Goal: Check status: Check status

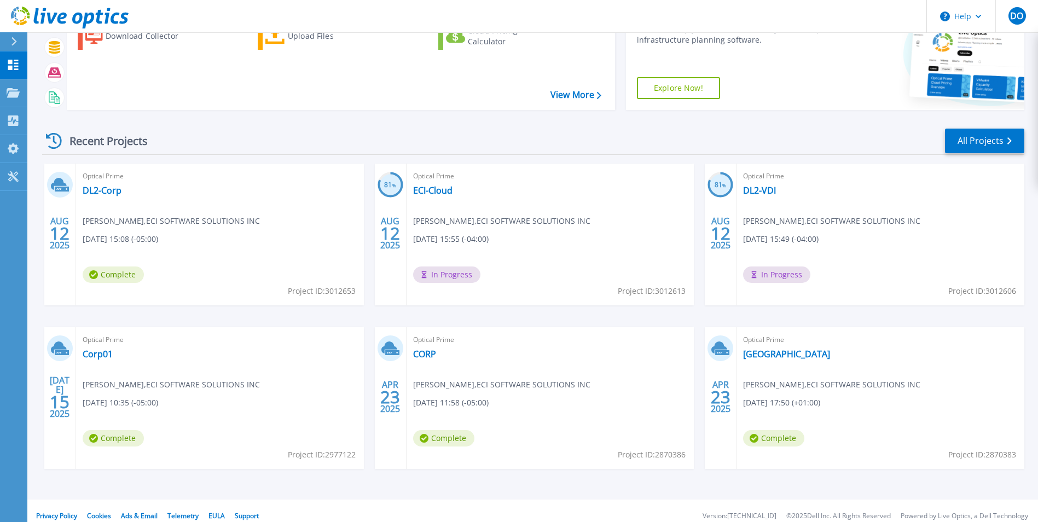
scroll to position [84, 0]
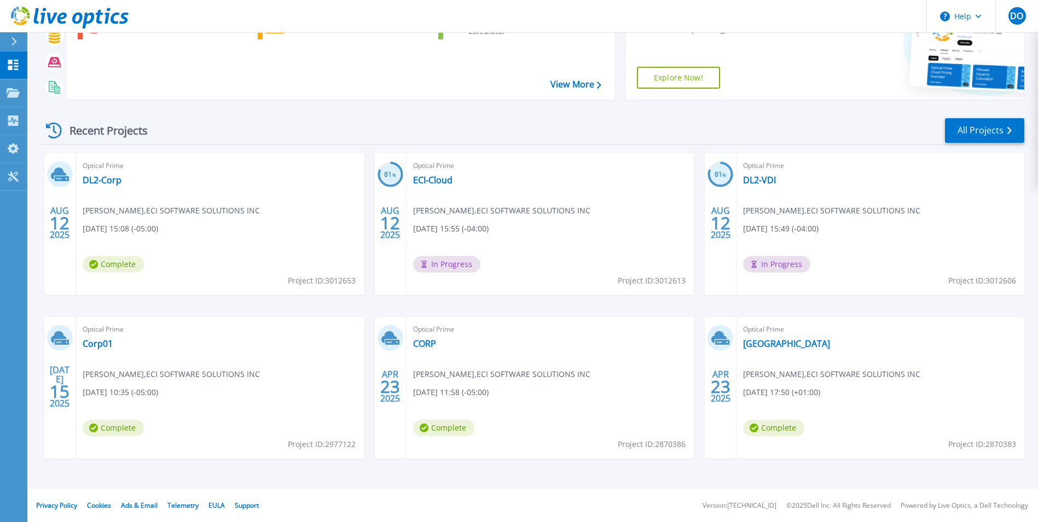
click at [367, 113] on div "Recent Projects All Projects AUG 12 2025 Optical Prime DL2-Corp Daniel OBrien ,…" at bounding box center [533, 298] width 982 height 381
click at [436, 266] on span "In Progress" at bounding box center [446, 264] width 67 height 16
click at [260, 210] on span "Daniel OBrien , ECI SOFTWARE SOLUTIONS INC" at bounding box center [171, 211] width 177 height 12
click at [357, 171] on span "Optical Prime" at bounding box center [220, 166] width 275 height 12
click at [424, 184] on link "ECI-Cloud" at bounding box center [432, 180] width 39 height 11
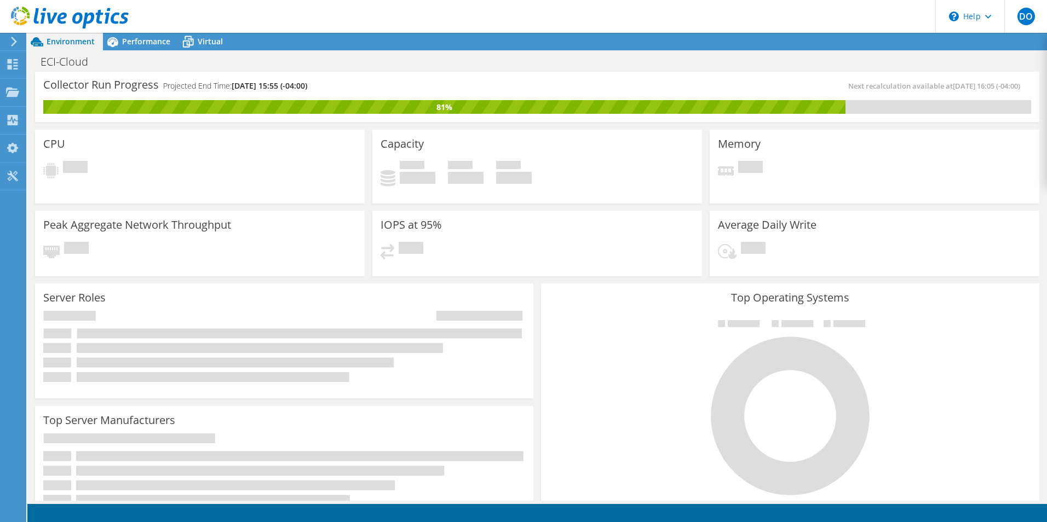
click at [628, 203] on div "Capacity Used 0 GiB Free 0 GiB Total 0 GiB" at bounding box center [536, 167] width 329 height 74
click at [346, 77] on div "Collector Run Progress Projected End Time: 08/19/2025, 15:55 (-04:00) Next reca…" at bounding box center [537, 97] width 1004 height 50
click at [346, 87] on div "Collector Run Progress Projected End Time: 08/19/2025, 15:55 (-04:00)" at bounding box center [290, 90] width 494 height 20
click at [129, 42] on span "Performance" at bounding box center [146, 41] width 48 height 10
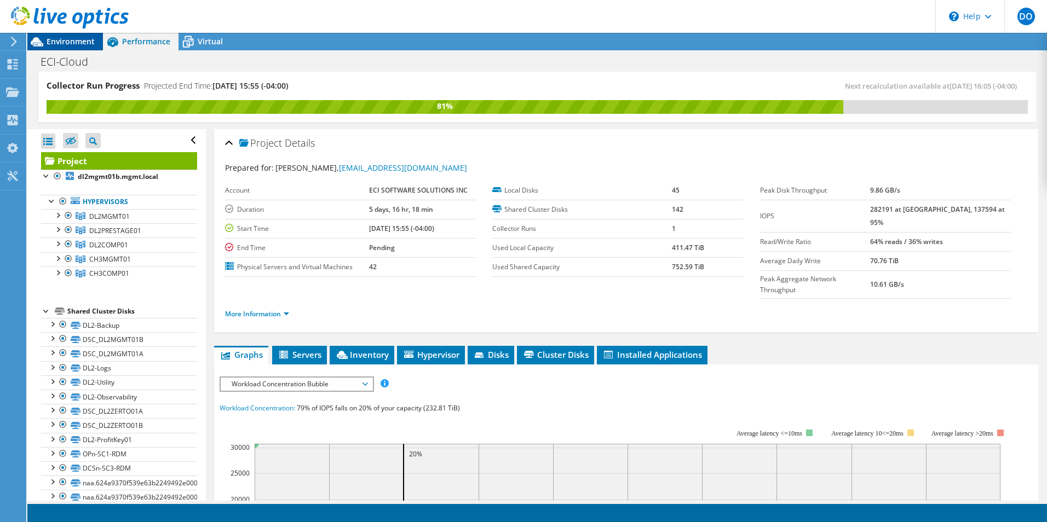
click at [76, 42] on span "Environment" at bounding box center [71, 41] width 48 height 10
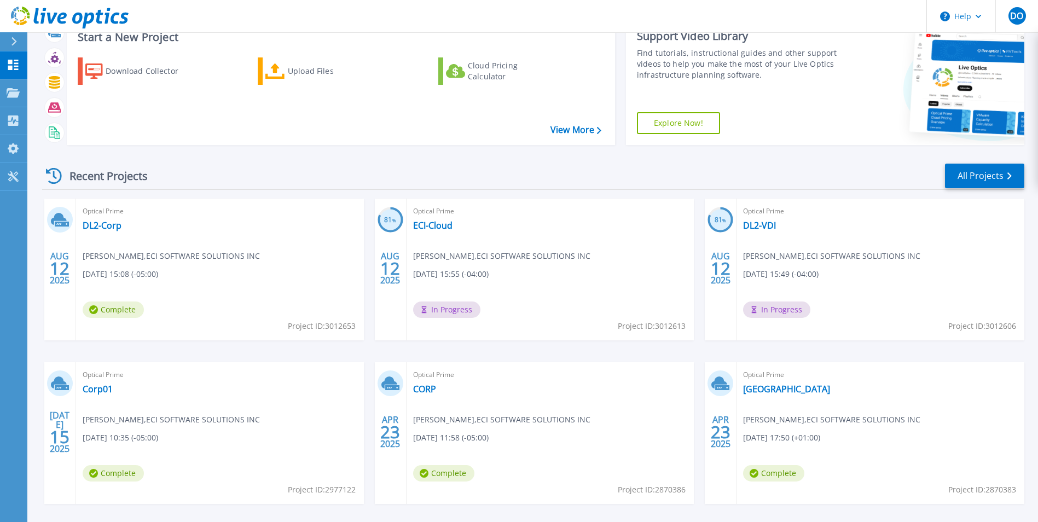
scroll to position [84, 0]
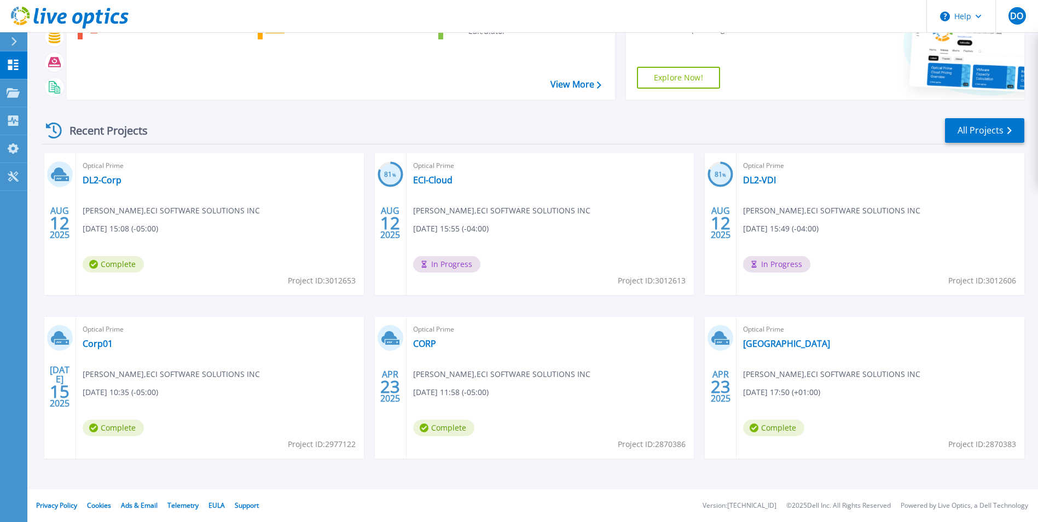
click at [271, 279] on div "Optical Prime DL2-Corp [PERSON_NAME] , ECI SOFTWARE SOLUTIONS INC [DATE] 15:08 …" at bounding box center [220, 224] width 288 height 142
click at [97, 182] on link "DL2-Corp" at bounding box center [102, 180] width 39 height 11
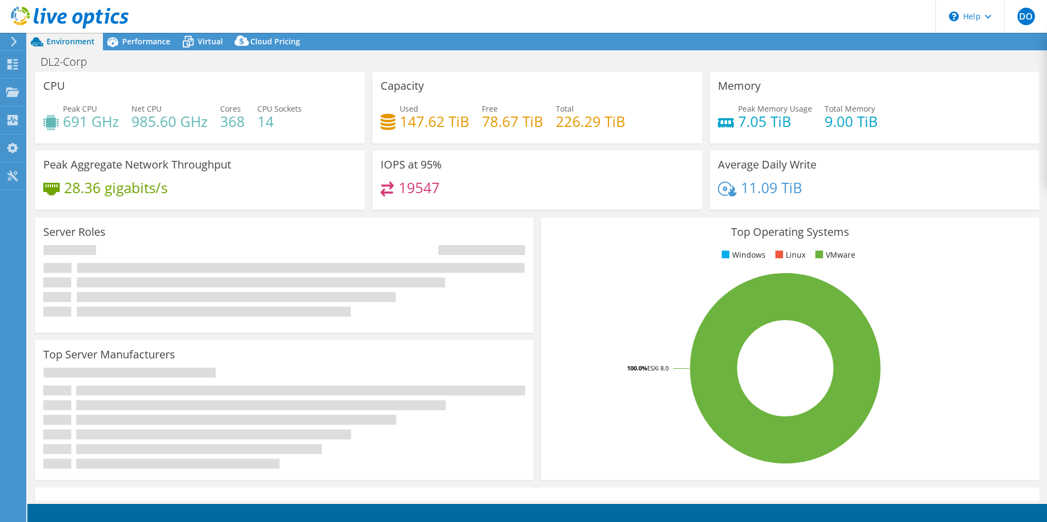
select select "USD"
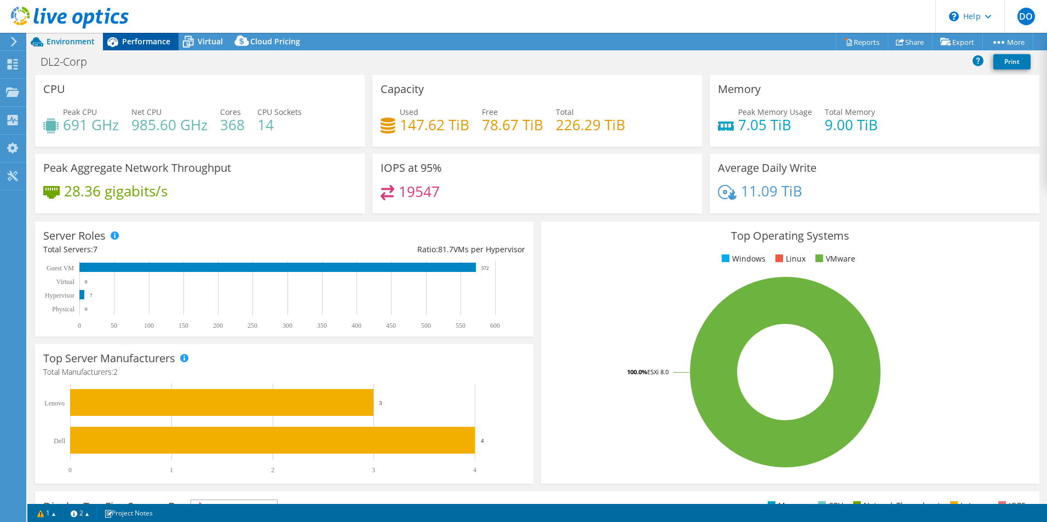
click at [128, 42] on span "Performance" at bounding box center [146, 41] width 48 height 10
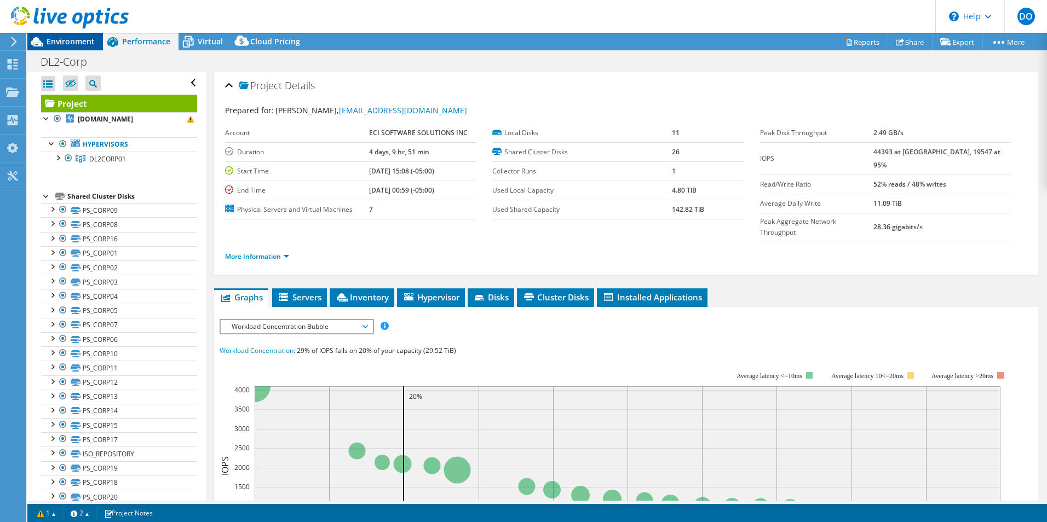
click at [62, 37] on span "Environment" at bounding box center [71, 41] width 48 height 10
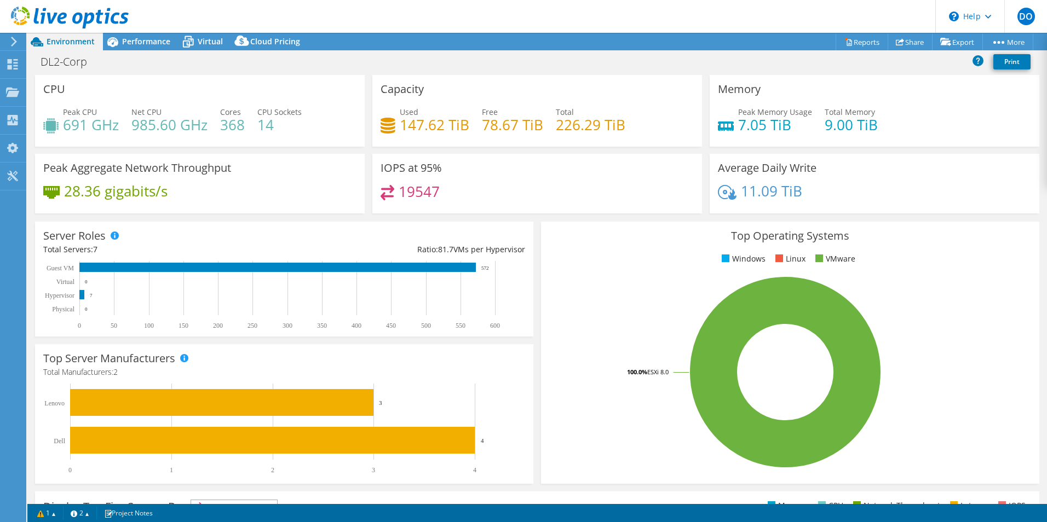
click at [370, 51] on div "DL2-Corp Print" at bounding box center [536, 61] width 1019 height 20
click at [18, 45] on icon at bounding box center [14, 42] width 8 height 10
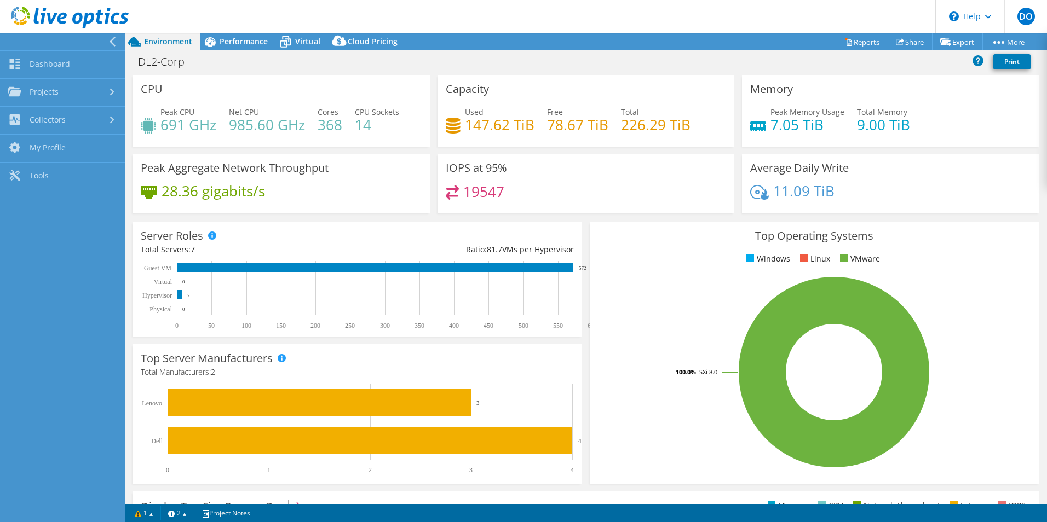
click at [39, 14] on icon at bounding box center [70, 18] width 118 height 22
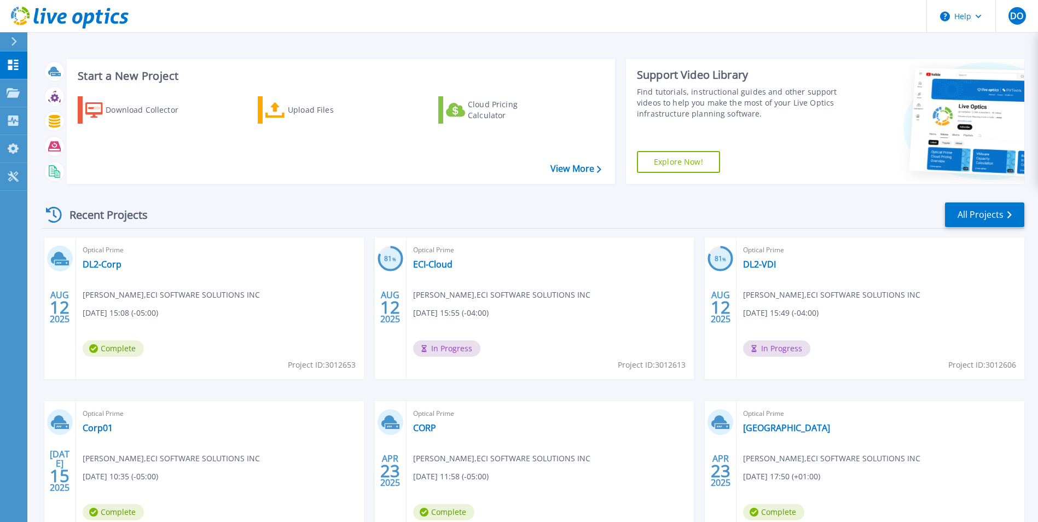
click at [678, 44] on div "Start a New Project Download Collector Upload Files Cloud Pricing Calculator Vi…" at bounding box center [532, 287] width 1011 height 574
